Goal: Task Accomplishment & Management: Use online tool/utility

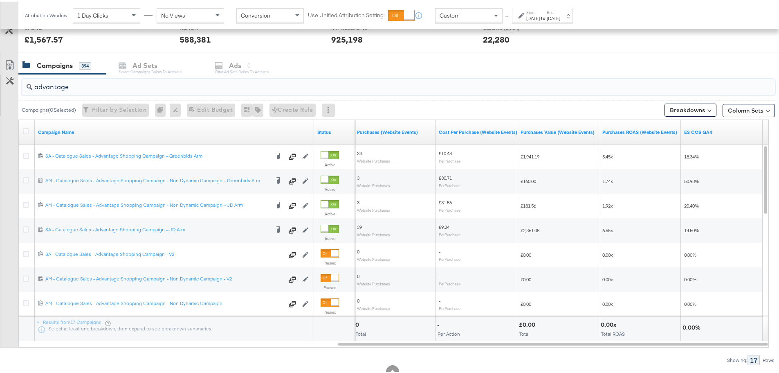
scroll to position [306, 0]
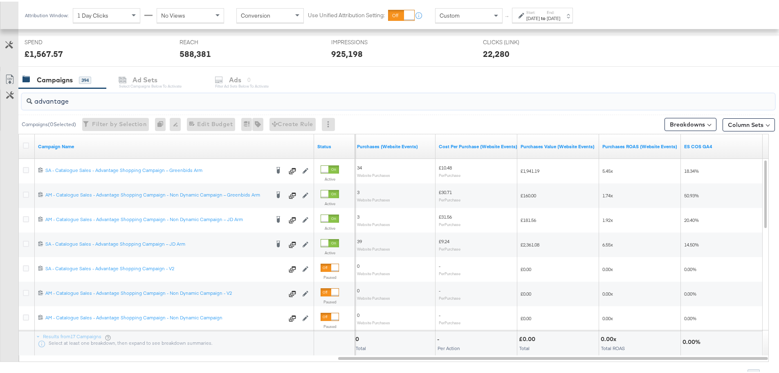
drag, startPoint x: 56, startPoint y: 105, endPoint x: -22, endPoint y: 103, distance: 77.7
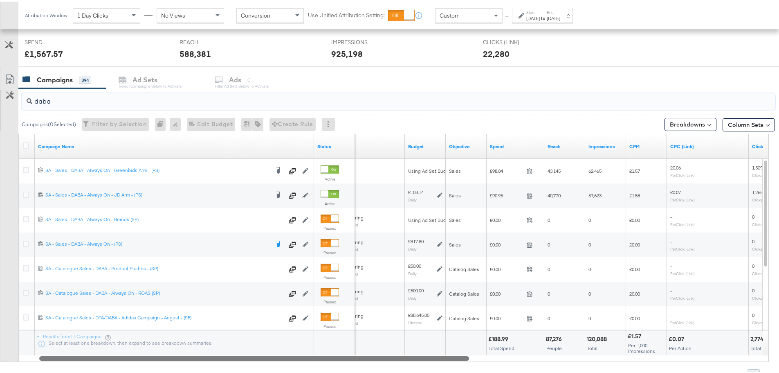
drag, startPoint x: 475, startPoint y: 357, endPoint x: 177, endPoint y: 377, distance: 298.8
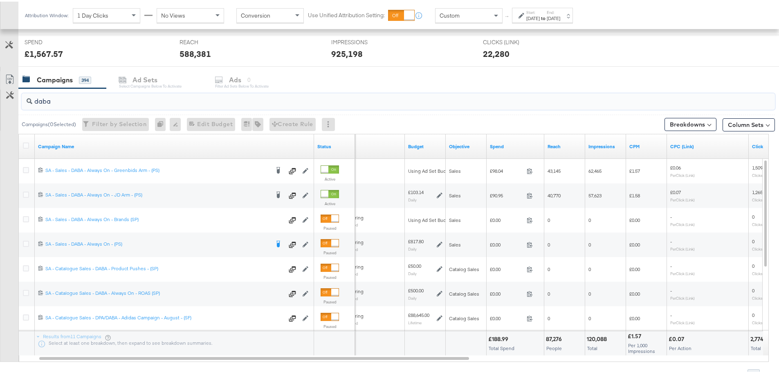
drag, startPoint x: 80, startPoint y: 107, endPoint x: -41, endPoint y: 102, distance: 121.1
type input "("
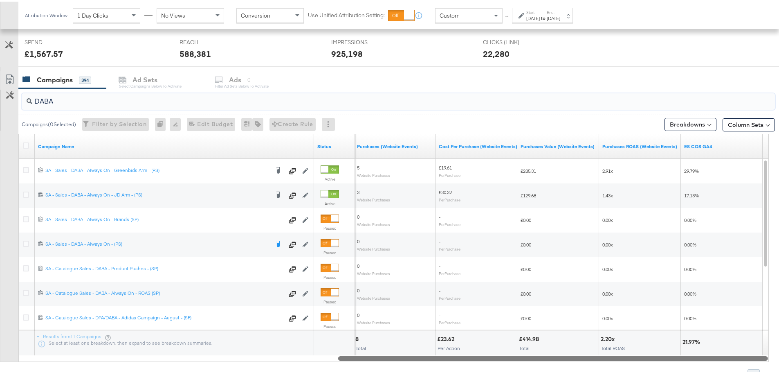
drag, startPoint x: 400, startPoint y: 357, endPoint x: 739, endPoint y: 389, distance: 340.1
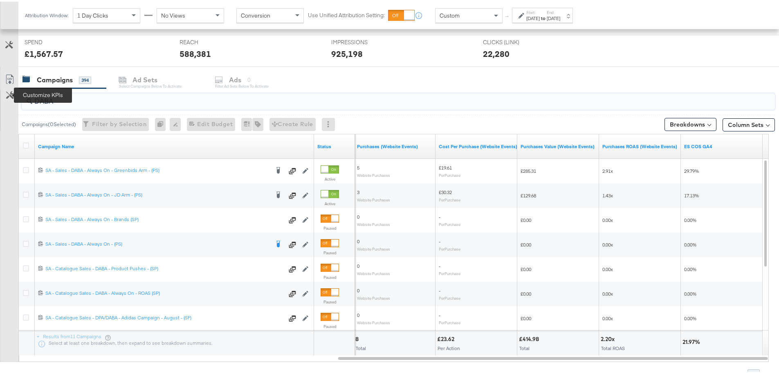
drag, startPoint x: 59, startPoint y: 101, endPoint x: 10, endPoint y: 97, distance: 49.6
click at [11, 97] on div "DABA Campaigns ( 0 Selected) Filter by Selection Filter 0 campaigns 0 Rename 0 …" at bounding box center [387, 232] width 775 height 291
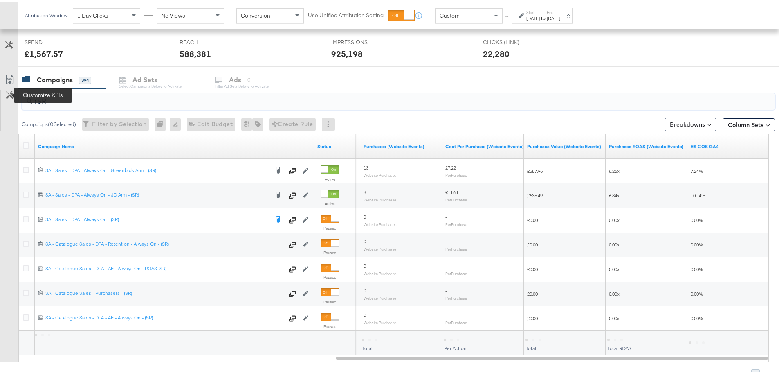
type input "(SR)"
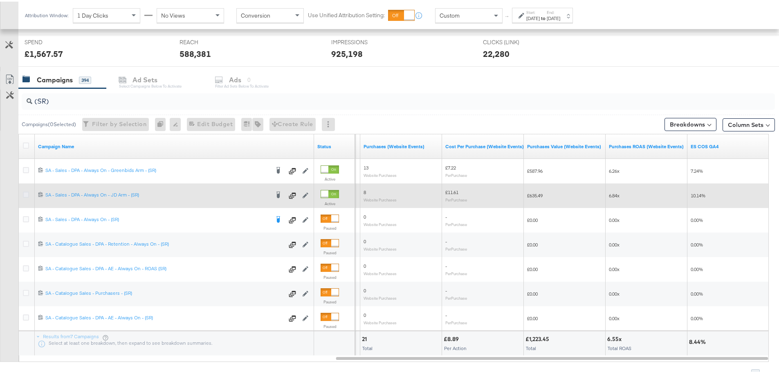
click at [27, 190] on icon at bounding box center [26, 193] width 6 height 6
click at [0, 0] on input "checkbox" at bounding box center [0, 0] width 0 height 0
click at [25, 190] on icon at bounding box center [26, 193] width 6 height 6
click at [0, 0] on input "checkbox" at bounding box center [0, 0] width 0 height 0
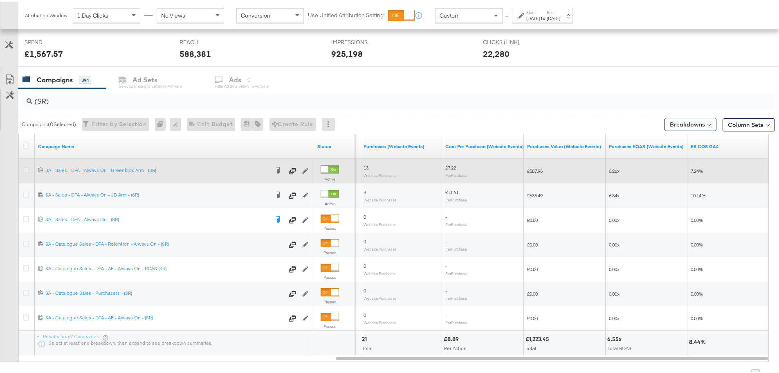
click at [25, 166] on icon at bounding box center [26, 168] width 6 height 6
click at [0, 0] on input "checkbox" at bounding box center [0, 0] width 0 height 0
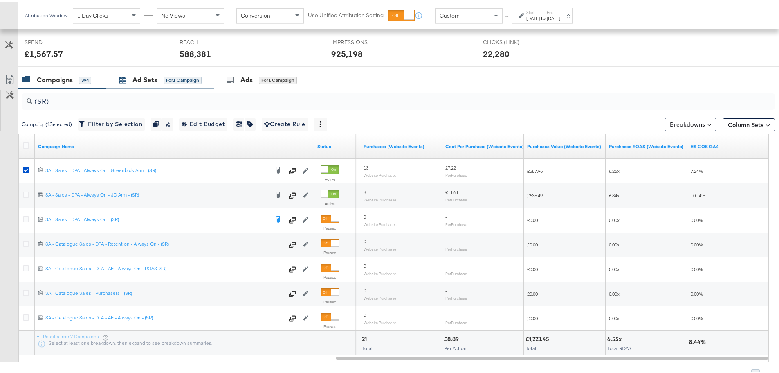
click at [148, 81] on div "Ad Sets" at bounding box center [145, 78] width 25 height 9
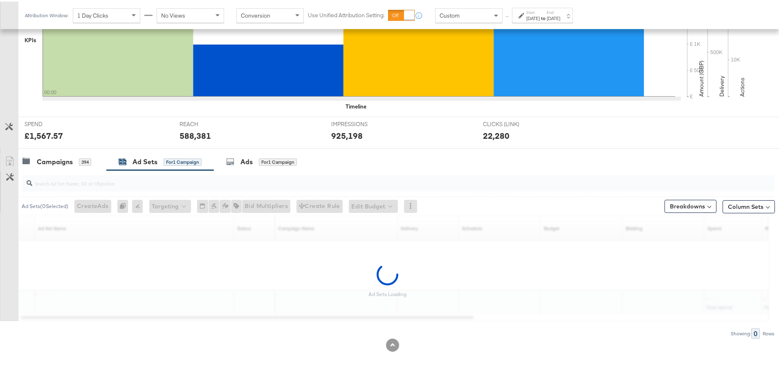
scroll to position [273, 0]
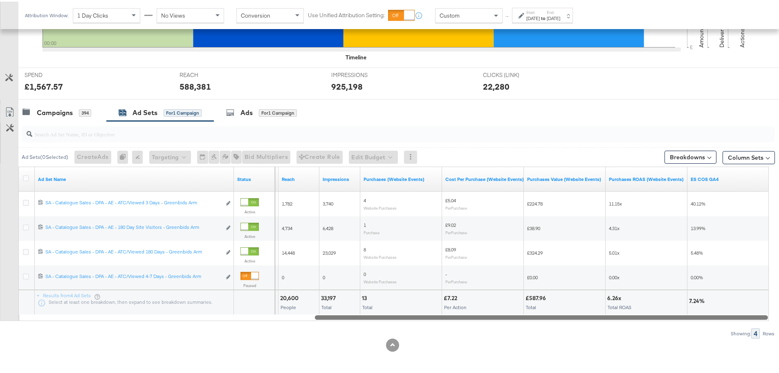
drag, startPoint x: 313, startPoint y: 317, endPoint x: 660, endPoint y: 320, distance: 346.8
click at [660, 320] on div "Ad Sets ( 0 Selected) Create Ads At least one ad set must be selected 0 Rename …" at bounding box center [387, 227] width 775 height 217
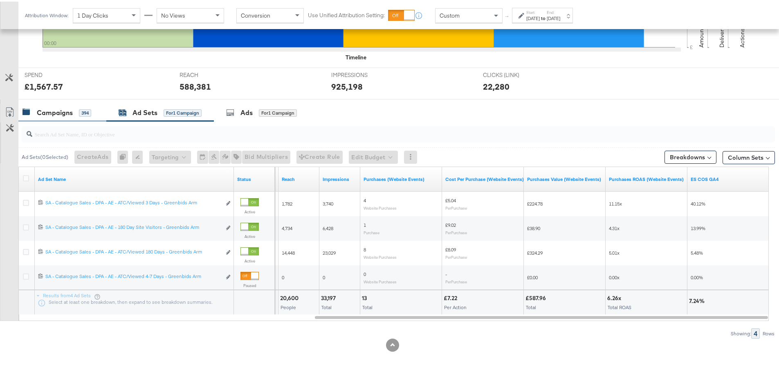
click at [66, 116] on div "Campaigns 394" at bounding box center [62, 111] width 88 height 18
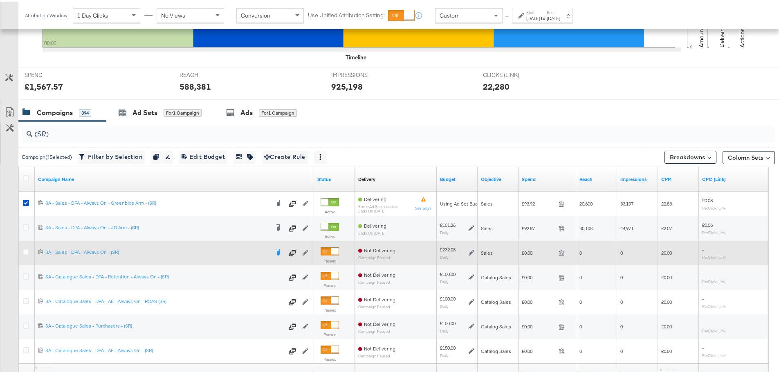
scroll to position [306, 0]
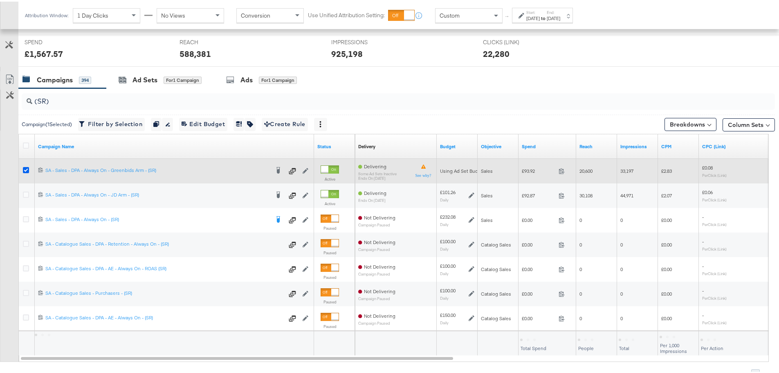
click at [28, 167] on icon at bounding box center [26, 168] width 6 height 6
click at [0, 0] on input "checkbox" at bounding box center [0, 0] width 0 height 0
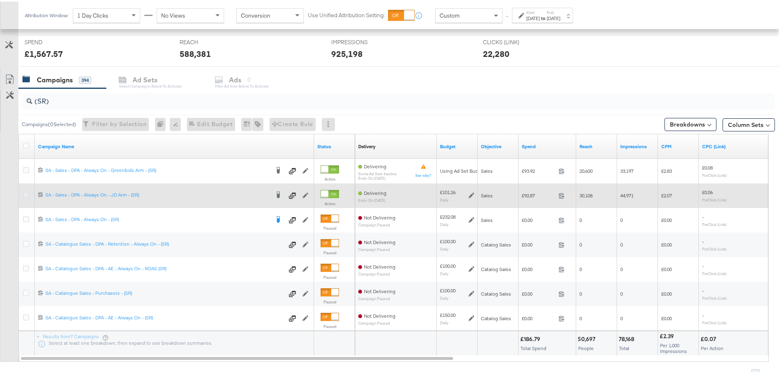
click at [23, 191] on icon at bounding box center [26, 193] width 6 height 6
click at [0, 0] on input "checkbox" at bounding box center [0, 0] width 0 height 0
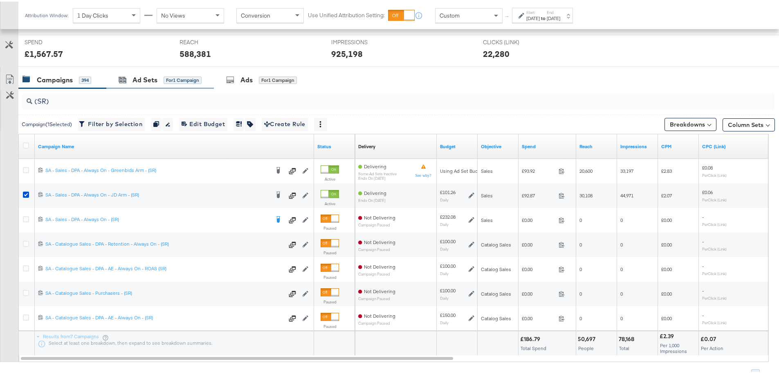
click at [172, 72] on div "Ad Sets for 1 Campaign" at bounding box center [160, 79] width 108 height 18
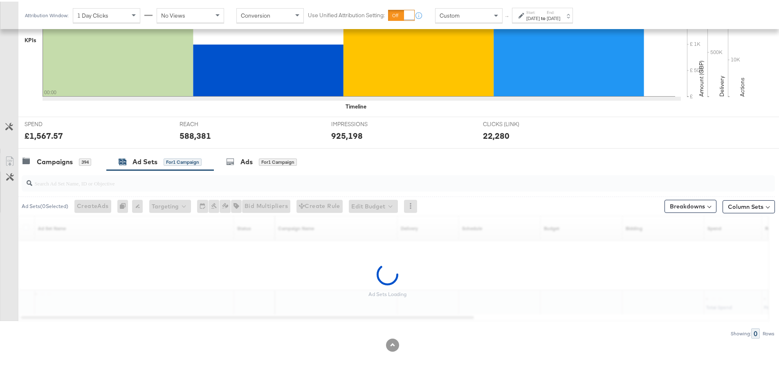
scroll to position [224, 0]
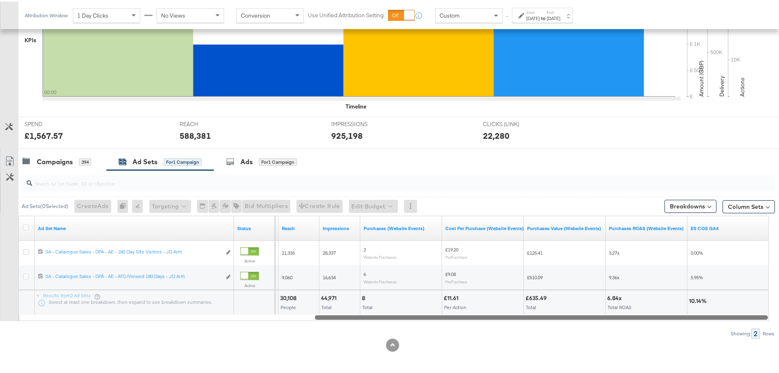
drag, startPoint x: 282, startPoint y: 314, endPoint x: 640, endPoint y: 328, distance: 358.9
click at [640, 328] on div "Ad Sets ( 0 Selected) Create Ads At least one ad set must be selected 0 Rename …" at bounding box center [387, 253] width 775 height 168
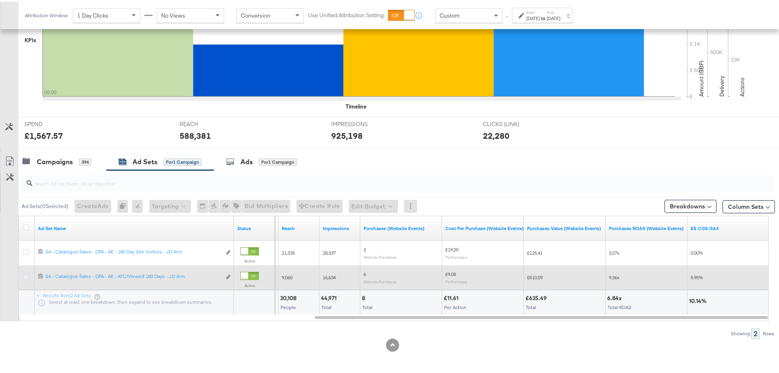
click at [25, 274] on icon at bounding box center [26, 275] width 6 height 6
click at [0, 0] on input "checkbox" at bounding box center [0, 0] width 0 height 0
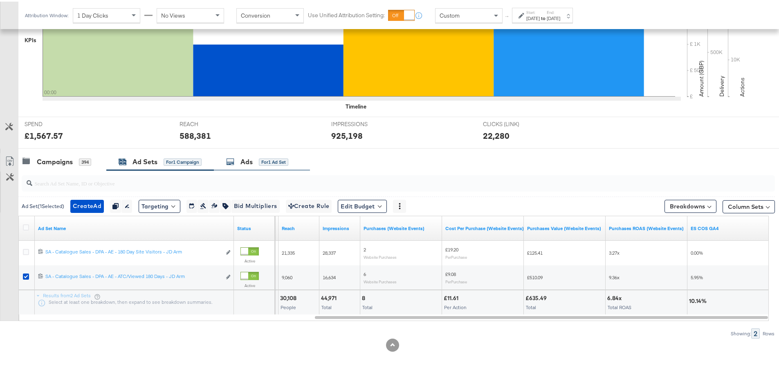
click at [241, 165] on div "Ads for 1 Ad Set" at bounding box center [262, 160] width 96 height 18
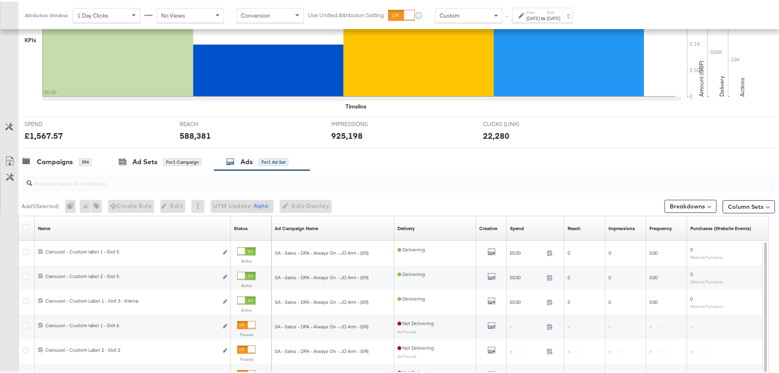
scroll to position [306, 0]
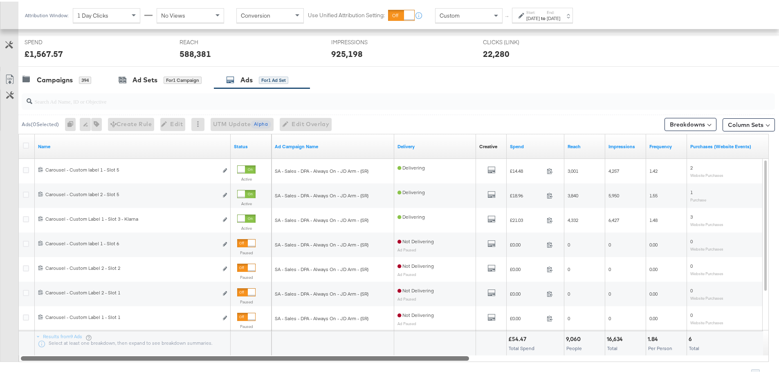
drag, startPoint x: 302, startPoint y: 355, endPoint x: 302, endPoint y: 364, distance: 8.6
click at [303, 364] on div "Ads ( 0 Selected) 0 Rename 0 ads Tags for 0 campaigns Create Rule Edit 0 ads Ed…" at bounding box center [387, 232] width 775 height 291
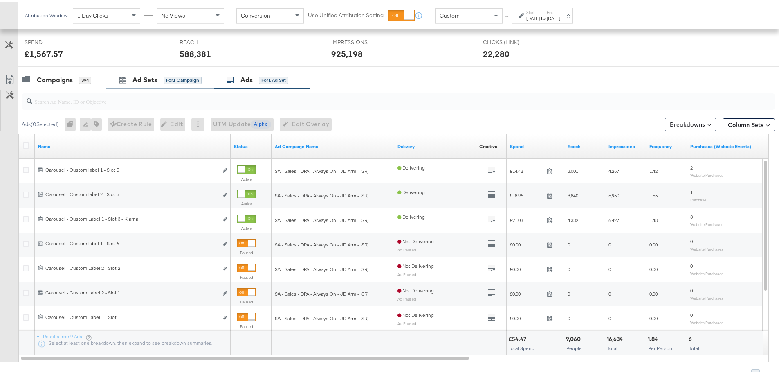
click at [130, 84] on div "Ad Sets for 1 Campaign" at bounding box center [160, 79] width 108 height 18
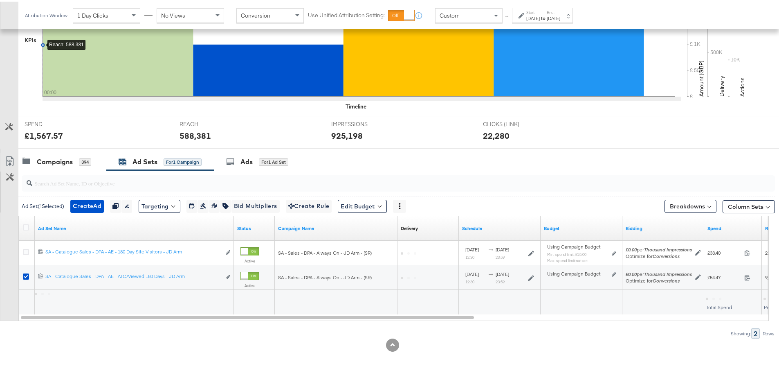
scroll to position [224, 0]
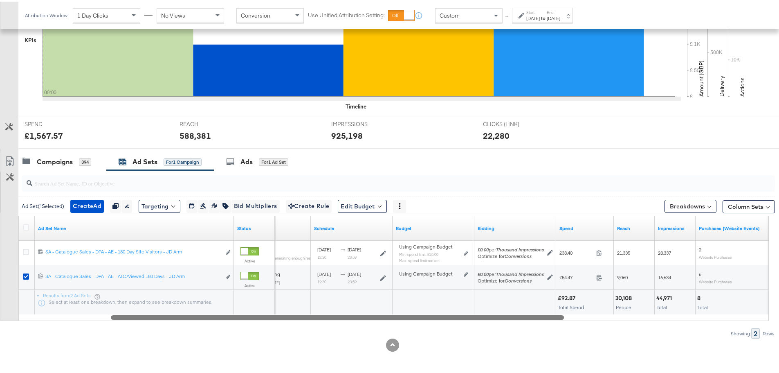
drag, startPoint x: 433, startPoint y: 317, endPoint x: 523, endPoint y: 318, distance: 90.0
click at [523, 318] on div at bounding box center [337, 315] width 453 height 7
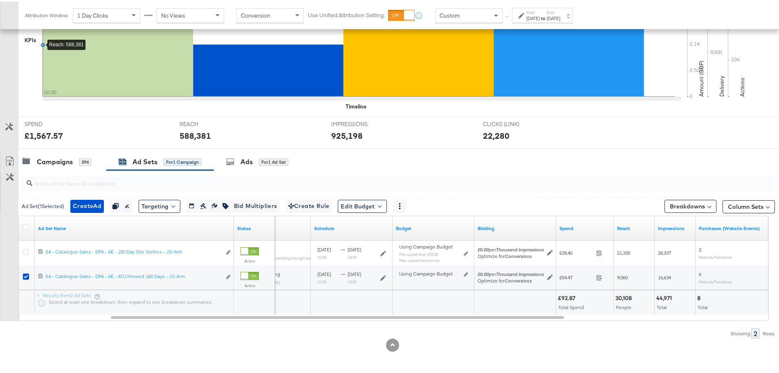
scroll to position [0, 0]
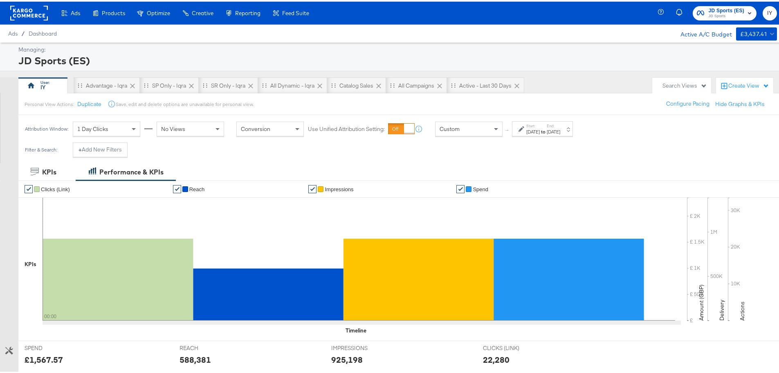
click at [731, 12] on span "JD Sports" at bounding box center [726, 14] width 36 height 7
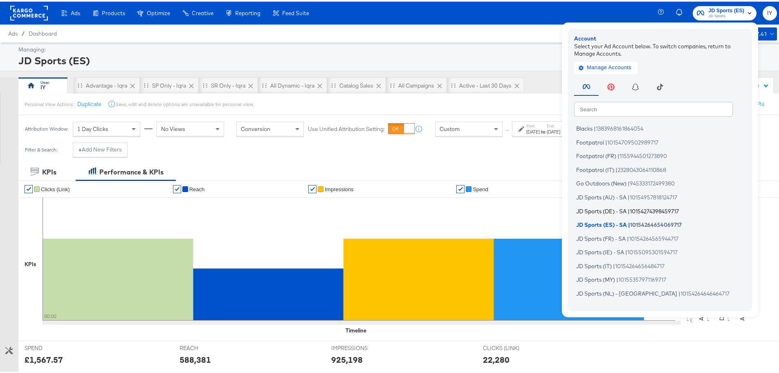
click at [616, 208] on span "JD Sports (DE) - SA" at bounding box center [601, 209] width 50 height 7
